Goal: Navigation & Orientation: Find specific page/section

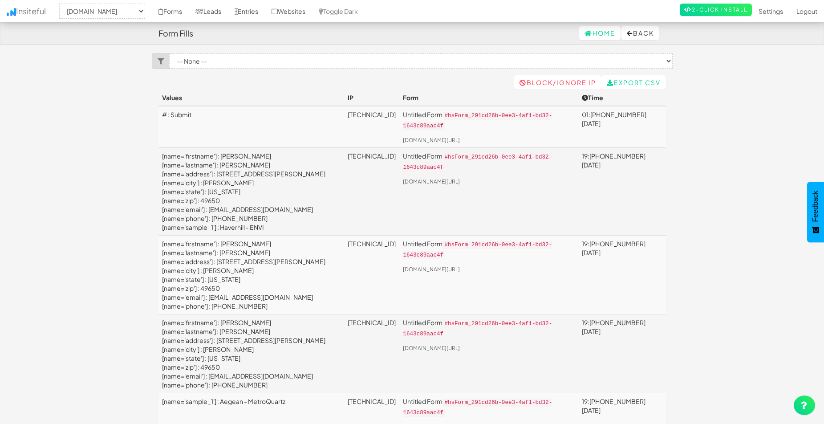
select select "2428"
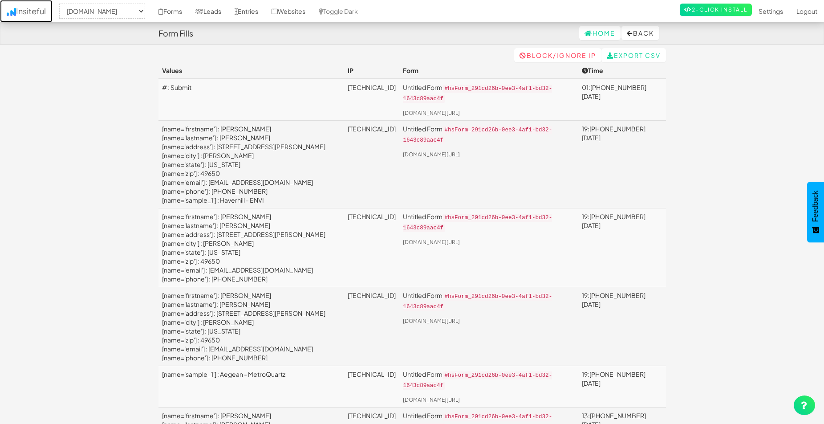
click at [17, 13] on link "Insiteful" at bounding box center [26, 11] width 53 height 22
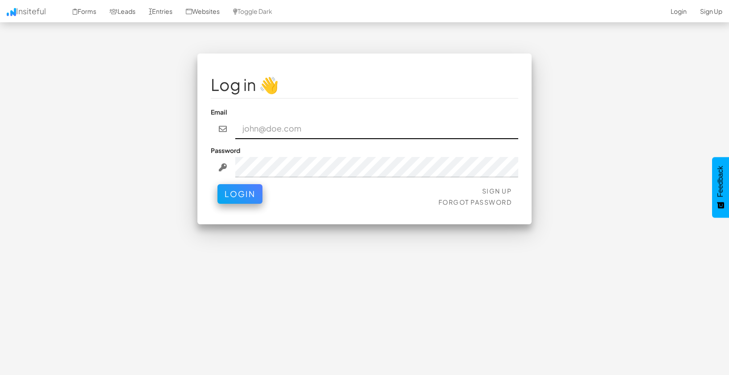
click at [399, 126] on input "email" at bounding box center [376, 128] width 283 height 20
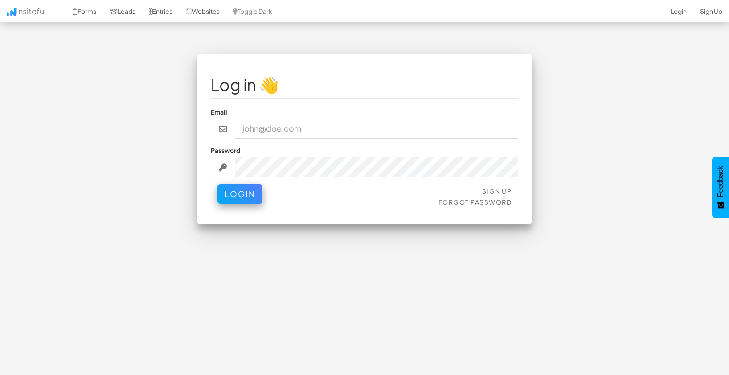
click at [506, 130] on keeper-lock "Open Keeper Popup" at bounding box center [505, 128] width 11 height 11
click at [504, 129] on keeper-lock "Open Keeper Popup" at bounding box center [505, 128] width 11 height 11
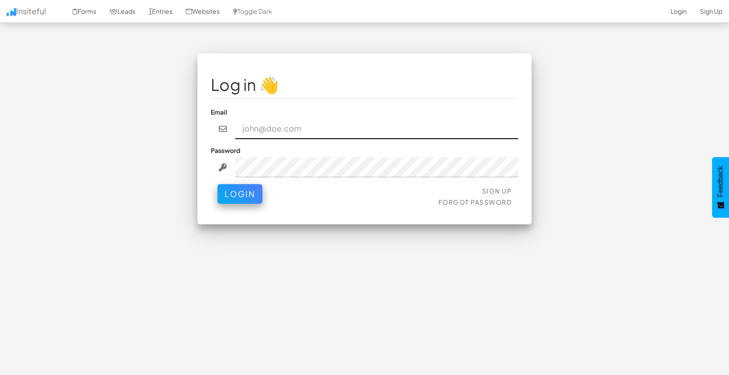
type input "mpetriella@ignitexds.com"
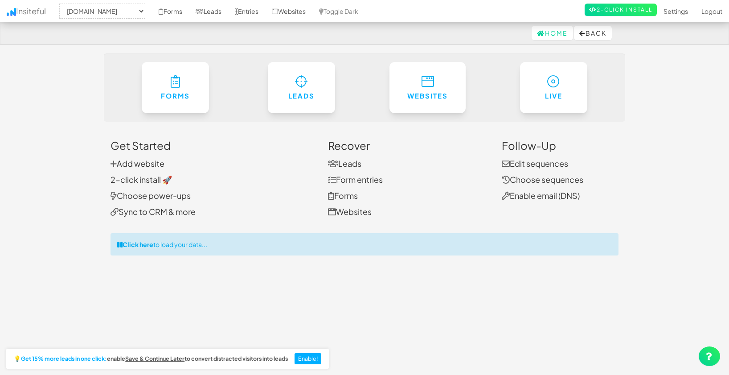
select select "2428"
click at [557, 35] on link "Home" at bounding box center [551, 33] width 41 height 14
select select "2428"
click at [304, 11] on link "Websites" at bounding box center [288, 11] width 47 height 22
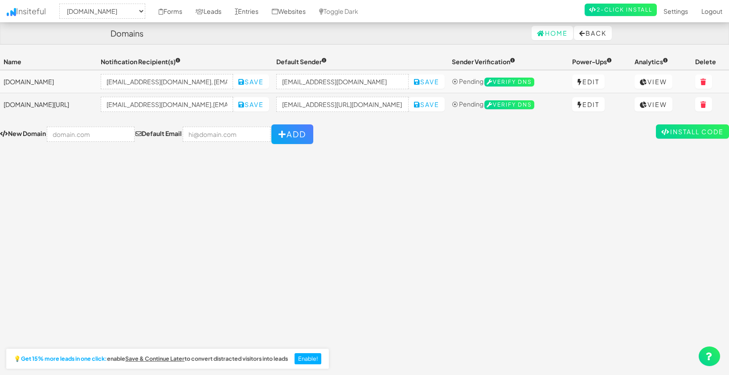
select select "2428"
click at [677, 6] on link "Settings" at bounding box center [675, 11] width 38 height 22
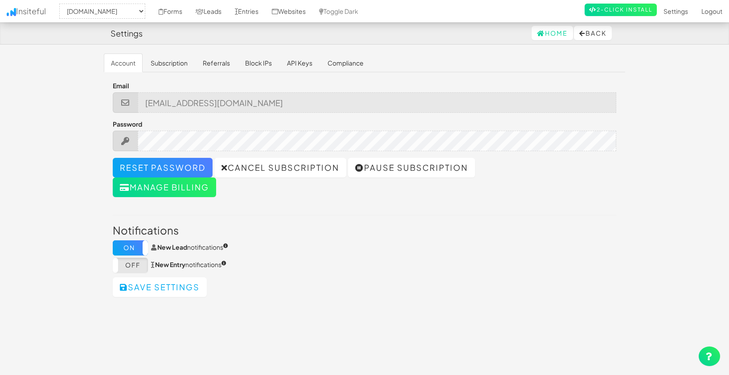
select select "2428"
click at [253, 11] on link "Entries" at bounding box center [246, 11] width 37 height 22
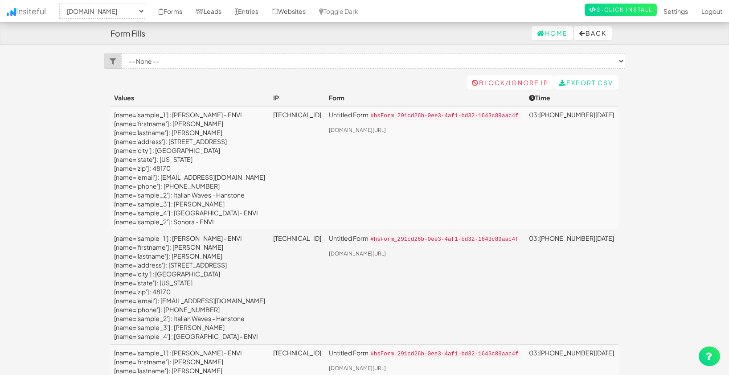
select select "2428"
click at [219, 8] on link "Leads" at bounding box center [208, 11] width 39 height 22
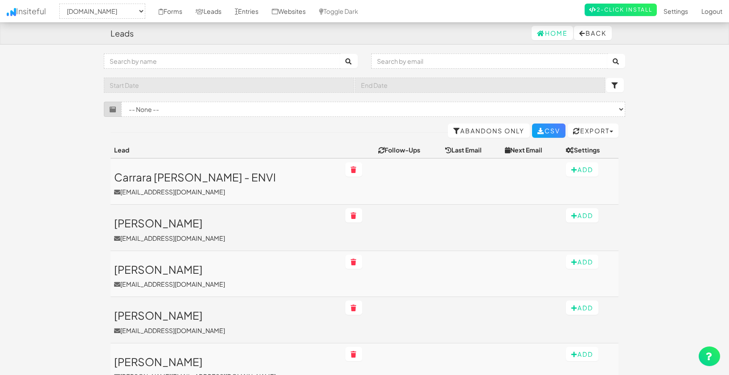
select select "2428"
click at [181, 13] on link "Forms" at bounding box center [170, 11] width 37 height 22
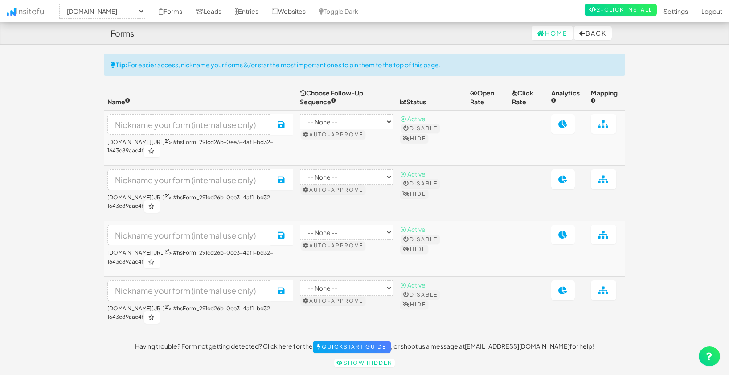
select select "2428"
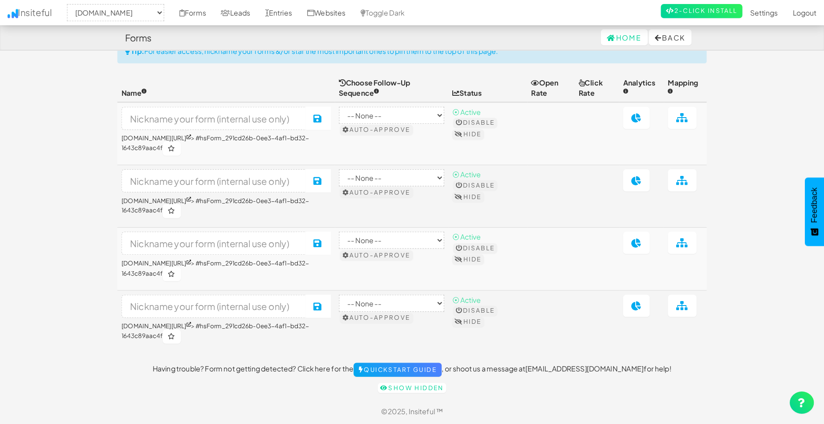
scroll to position [12, 0]
